Goal: Transaction & Acquisition: Download file/media

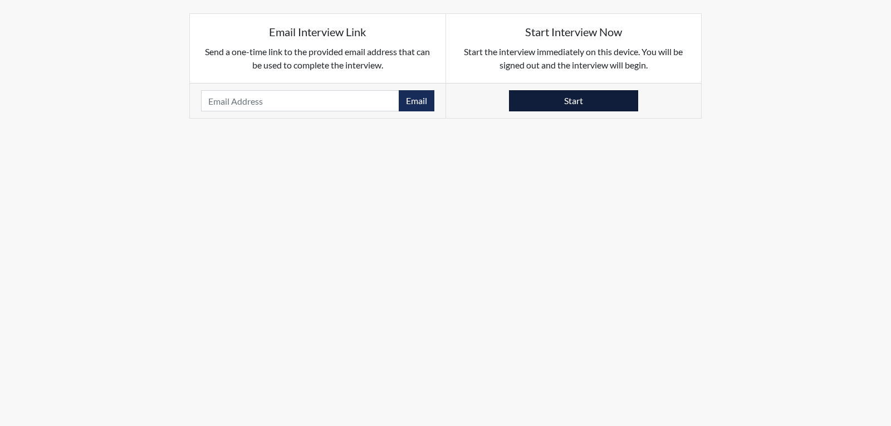
click at [556, 91] on div "Start" at bounding box center [574, 100] width 256 height 35
click at [557, 91] on button "Start" at bounding box center [573, 100] width 129 height 21
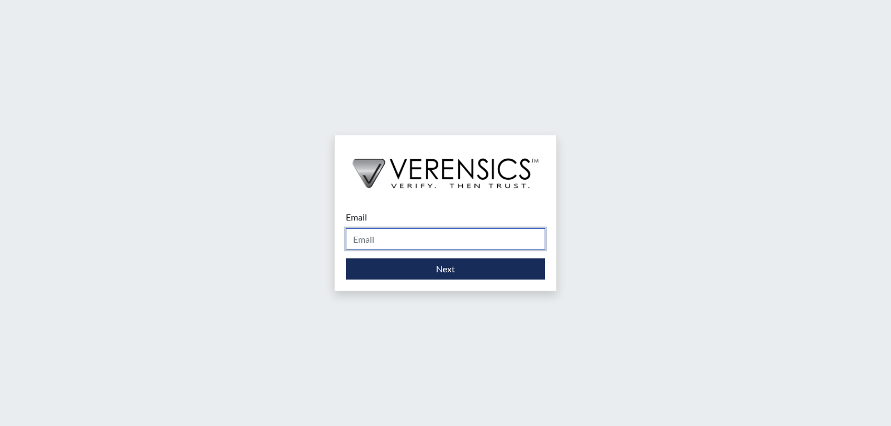
click at [445, 244] on input "Email" at bounding box center [445, 238] width 199 height 21
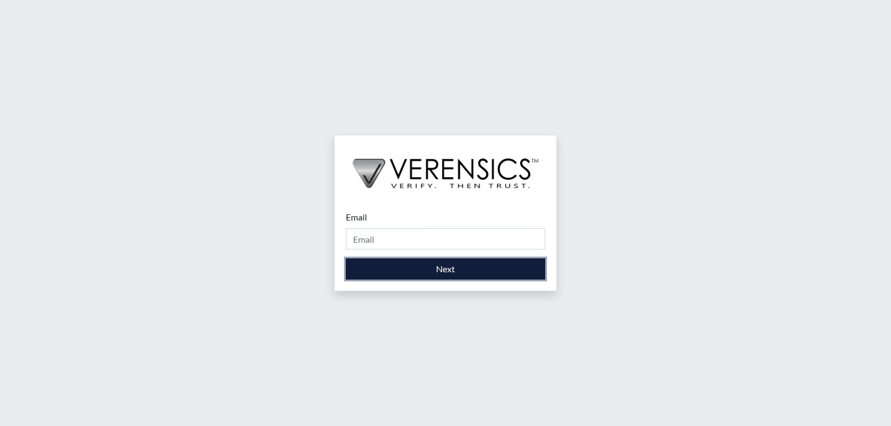
click at [379, 271] on button "Next" at bounding box center [445, 268] width 199 height 21
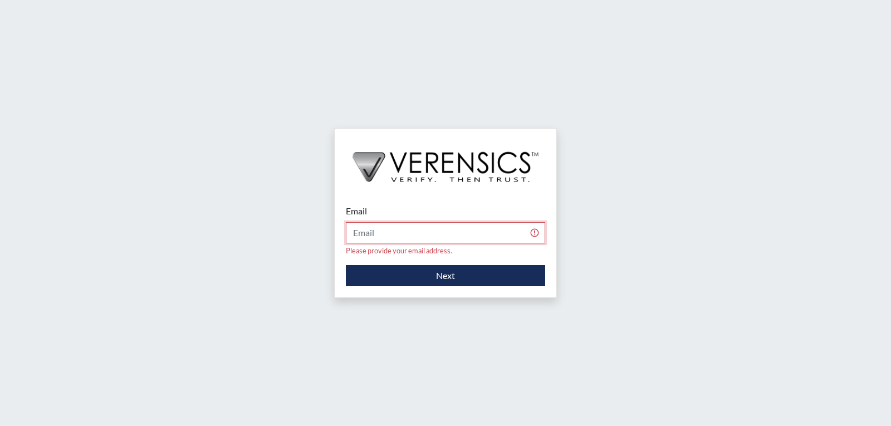
click at [420, 233] on input "Email" at bounding box center [445, 232] width 199 height 21
type input "[PERSON_NAME][EMAIL_ADDRESS][PERSON_NAME][DOMAIN_NAME]"
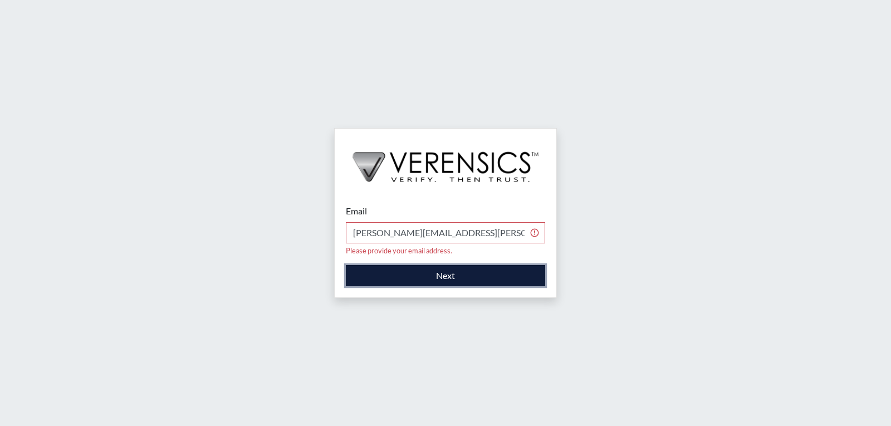
click at [380, 266] on button "Next" at bounding box center [445, 275] width 199 height 21
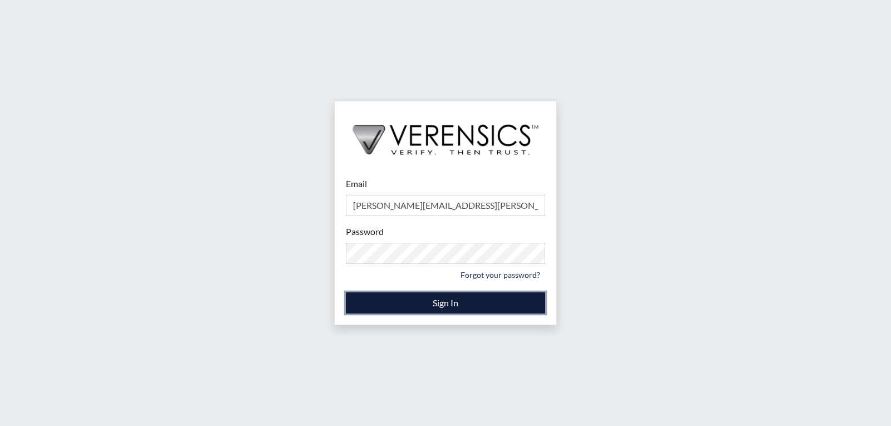
click at [415, 304] on button "Sign In" at bounding box center [445, 302] width 199 height 21
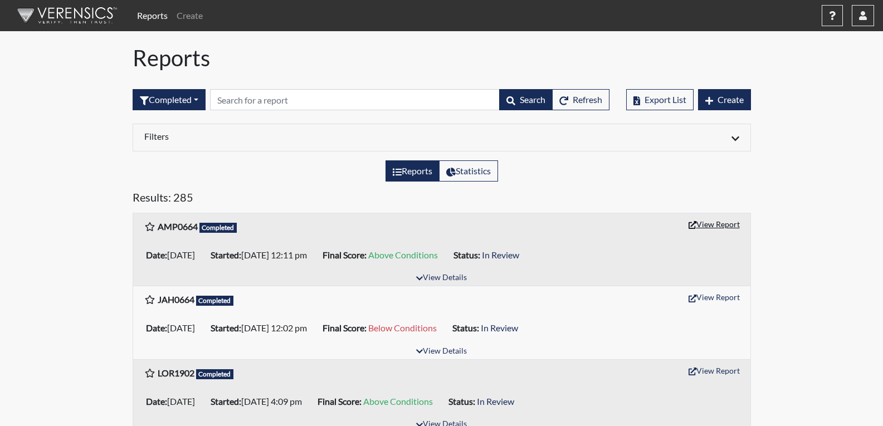
click at [713, 222] on button "View Report" at bounding box center [713, 224] width 61 height 17
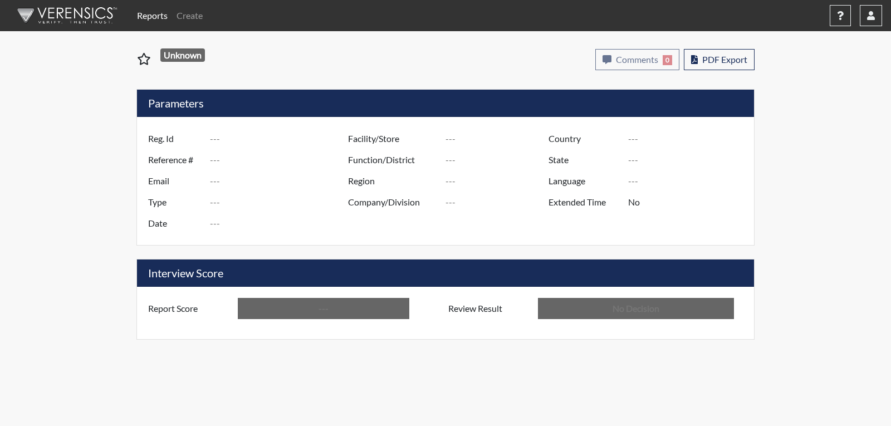
type input "AMP0664"
type input "51201"
type input "---"
type input "Corrections Pre-Employment"
type input "[DATE]"
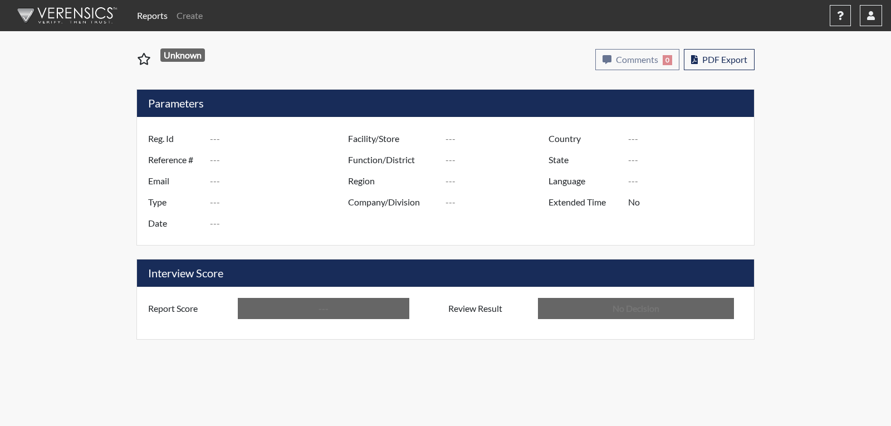
type input "[PERSON_NAME]"
type input "[GEOGRAPHIC_DATA]"
type input "[US_STATE]"
type input "English"
type input "Above Conditions"
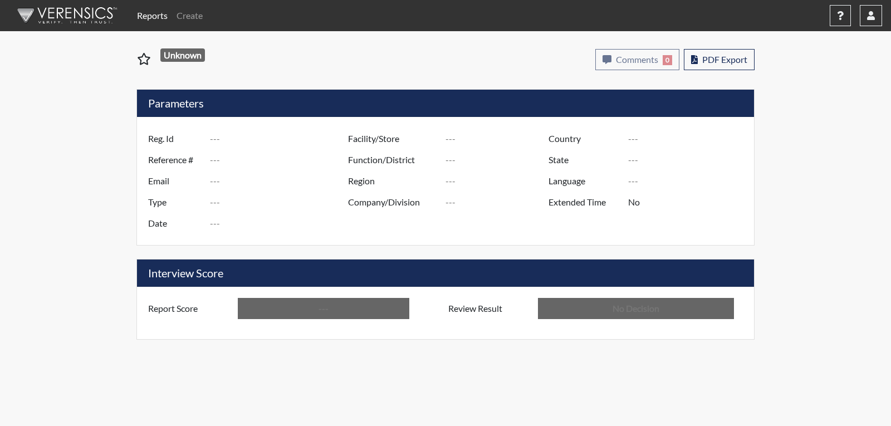
type input "In Review"
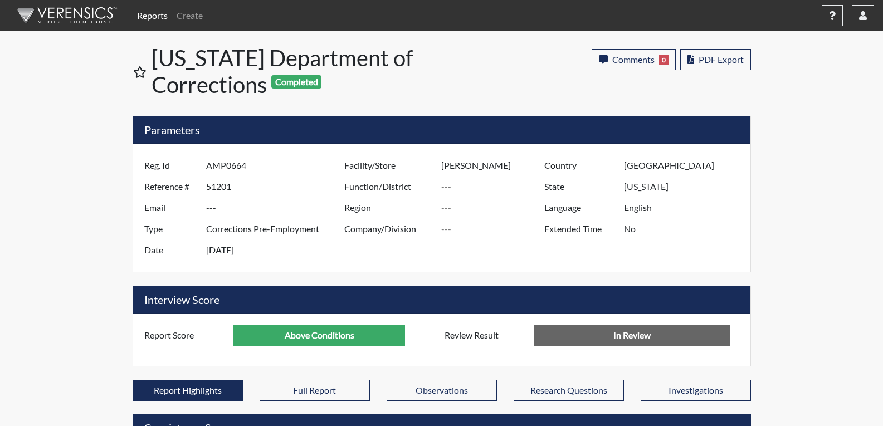
scroll to position [185, 463]
click at [711, 57] on span "PDF Export" at bounding box center [720, 59] width 45 height 11
